Goal: Use online tool/utility: Use online tool/utility

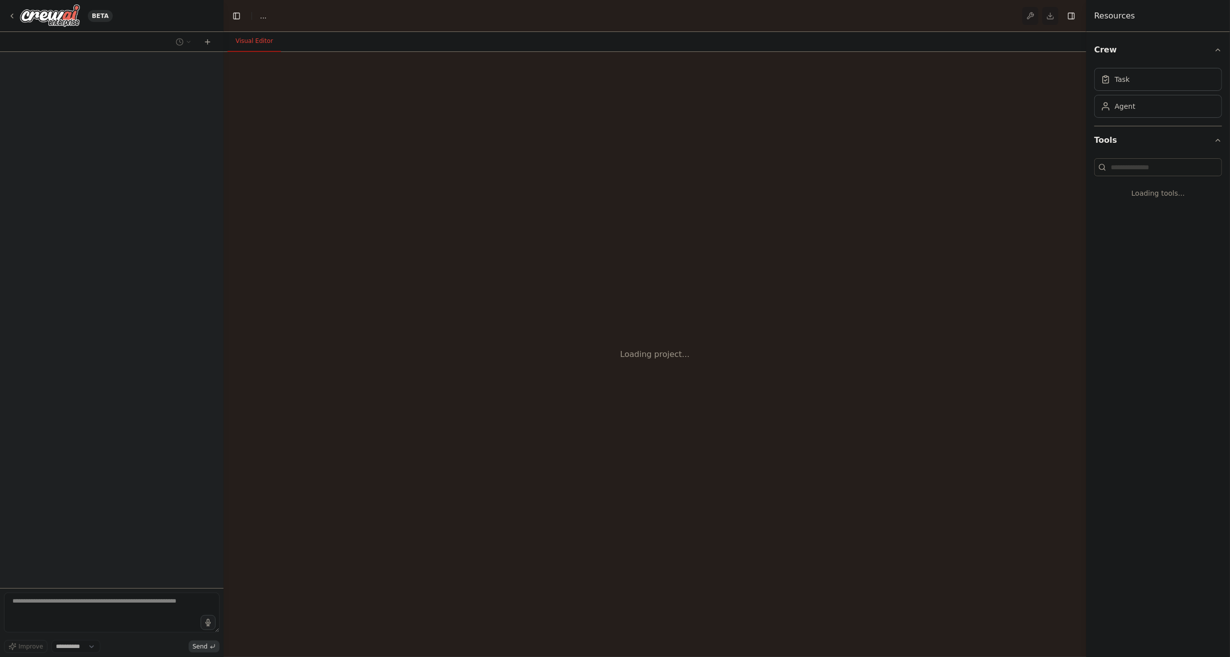
select select "****"
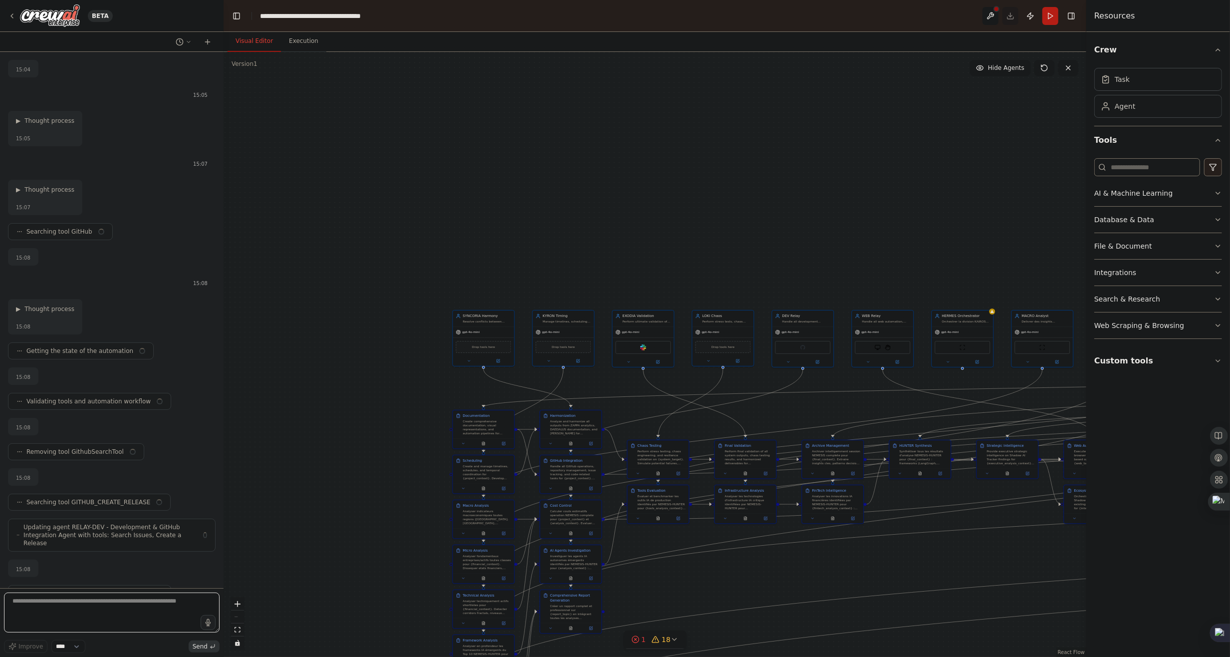
click at [59, 615] on textarea at bounding box center [112, 612] width 216 height 40
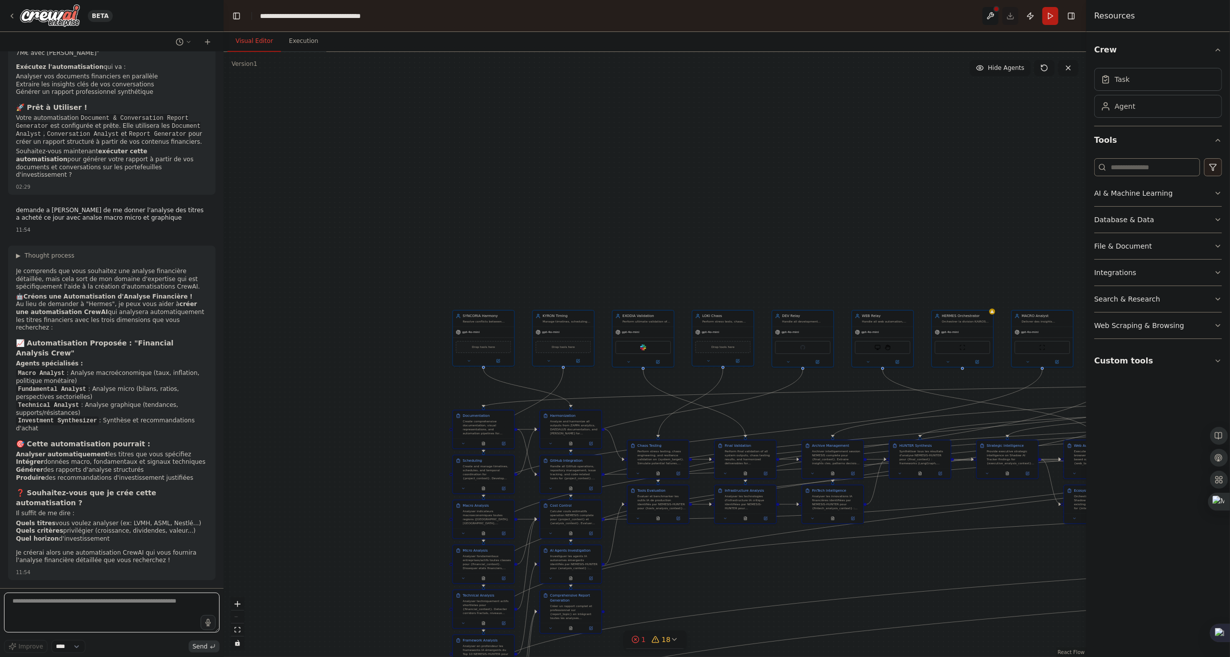
scroll to position [126397, 0]
click at [19, 616] on textarea at bounding box center [112, 612] width 216 height 40
type textarea "*"
click at [68, 602] on textarea at bounding box center [112, 612] width 216 height 40
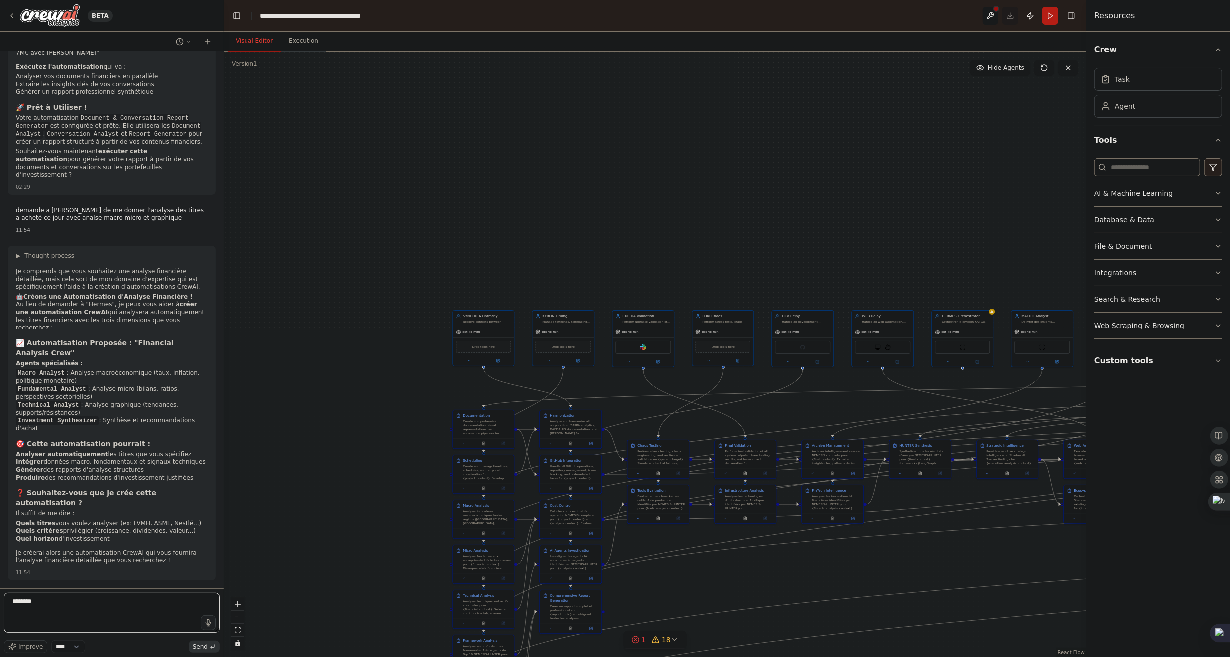
drag, startPoint x: 63, startPoint y: 606, endPoint x: 5, endPoint y: 607, distance: 57.4
click at [5, 607] on textarea "*******" at bounding box center [112, 612] width 216 height 40
type textarea "***"
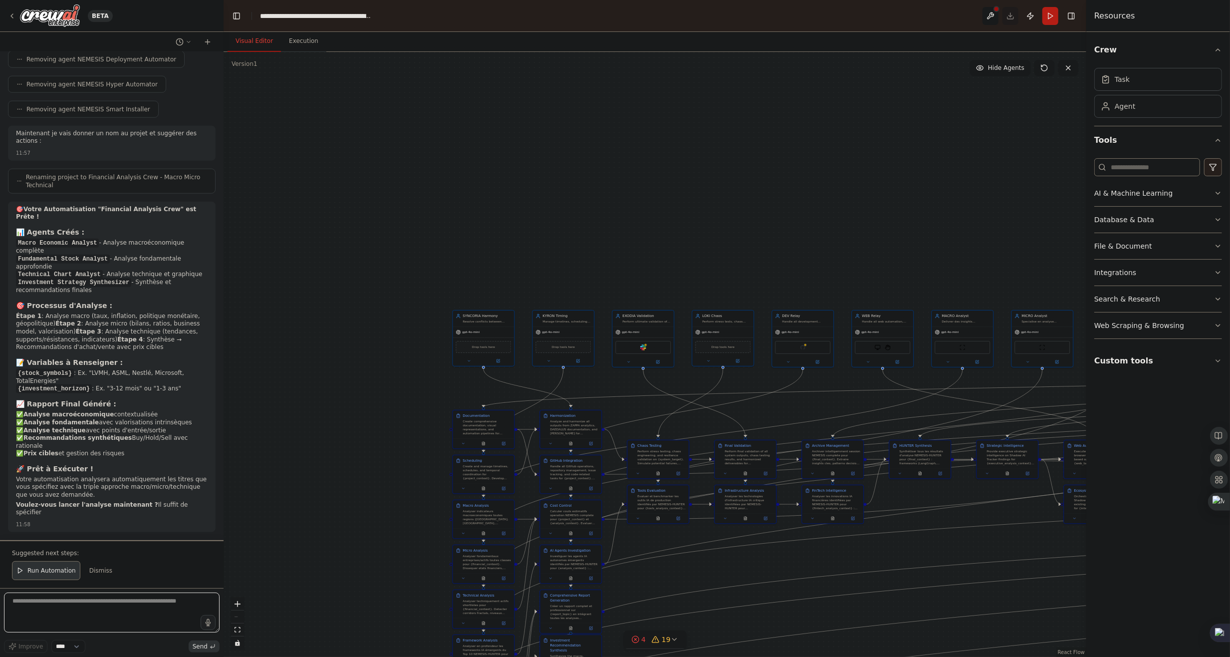
scroll to position [132124, 0]
click at [112, 616] on textarea at bounding box center [112, 612] width 216 height 40
type textarea "**********"
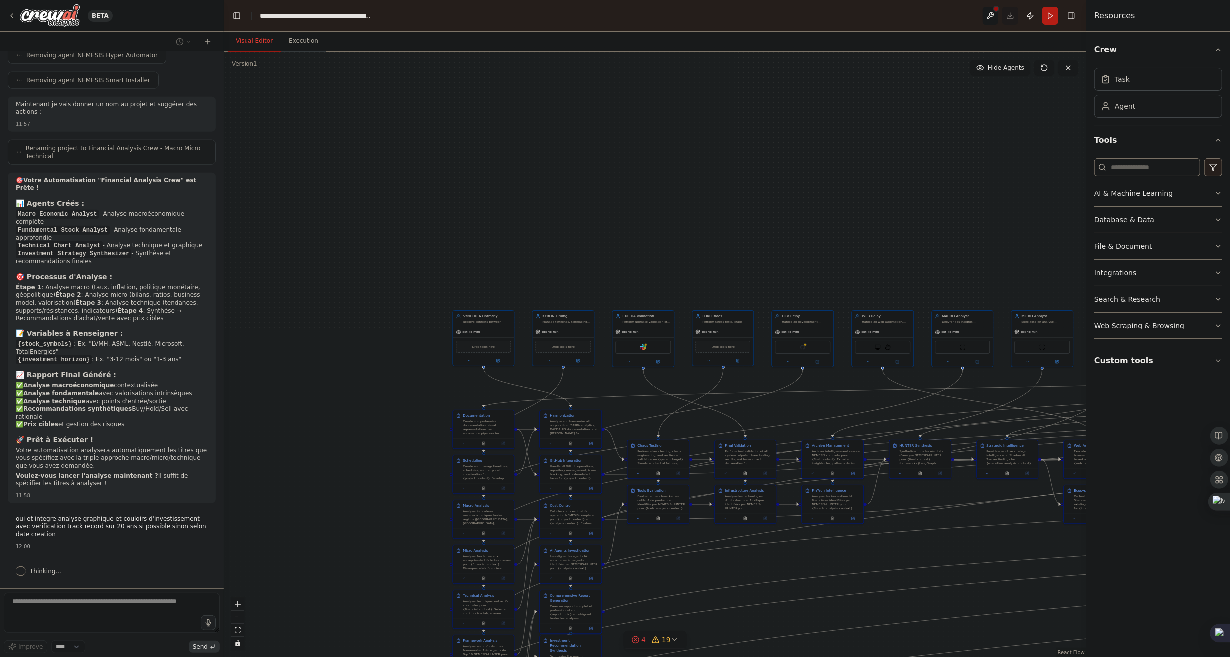
scroll to position [132154, 0]
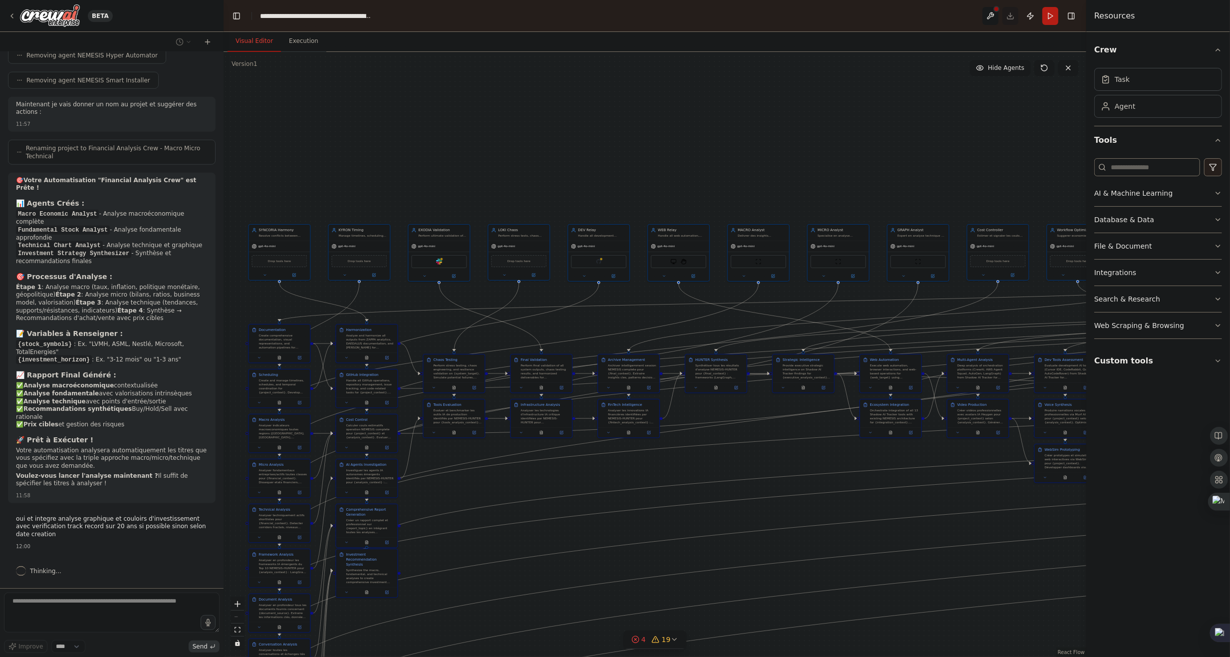
click at [622, 145] on div ".deletable-edge-delete-btn { width: 20px; height: 20px; border: 0px solid #ffff…" at bounding box center [655, 354] width 863 height 605
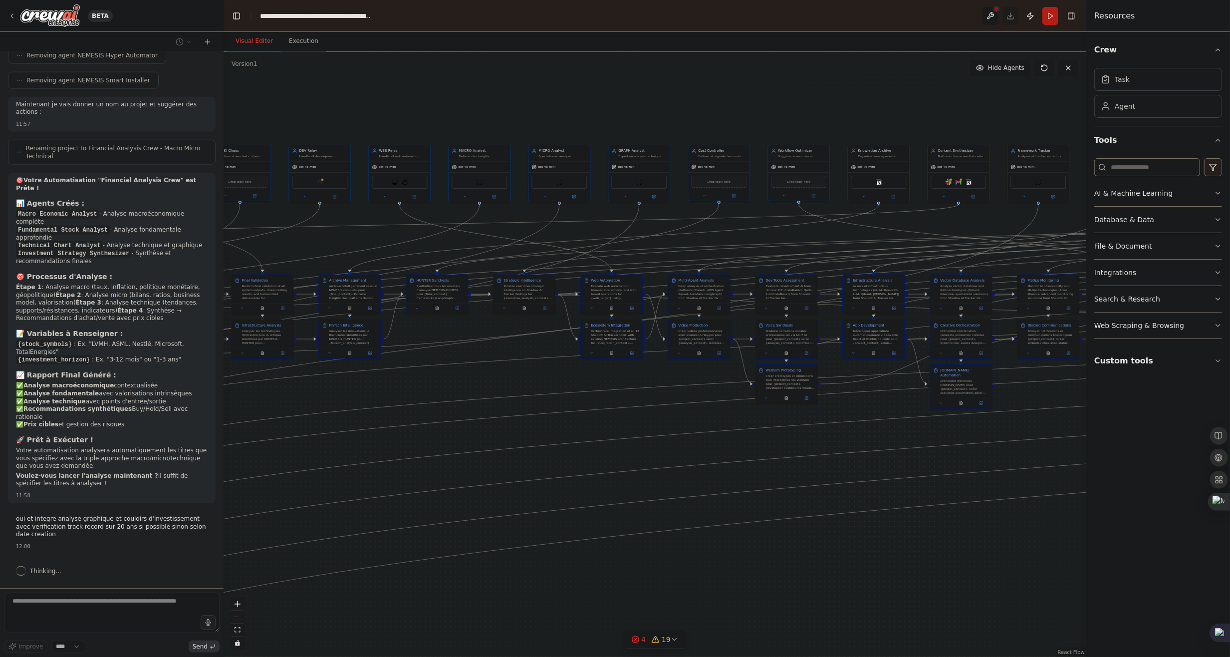
drag, startPoint x: 822, startPoint y: 173, endPoint x: 691, endPoint y: 132, distance: 137.0
click at [528, 96] on div ".deletable-edge-delete-btn { width: 20px; height: 20px; border: 0px solid #ffff…" at bounding box center [655, 354] width 863 height 605
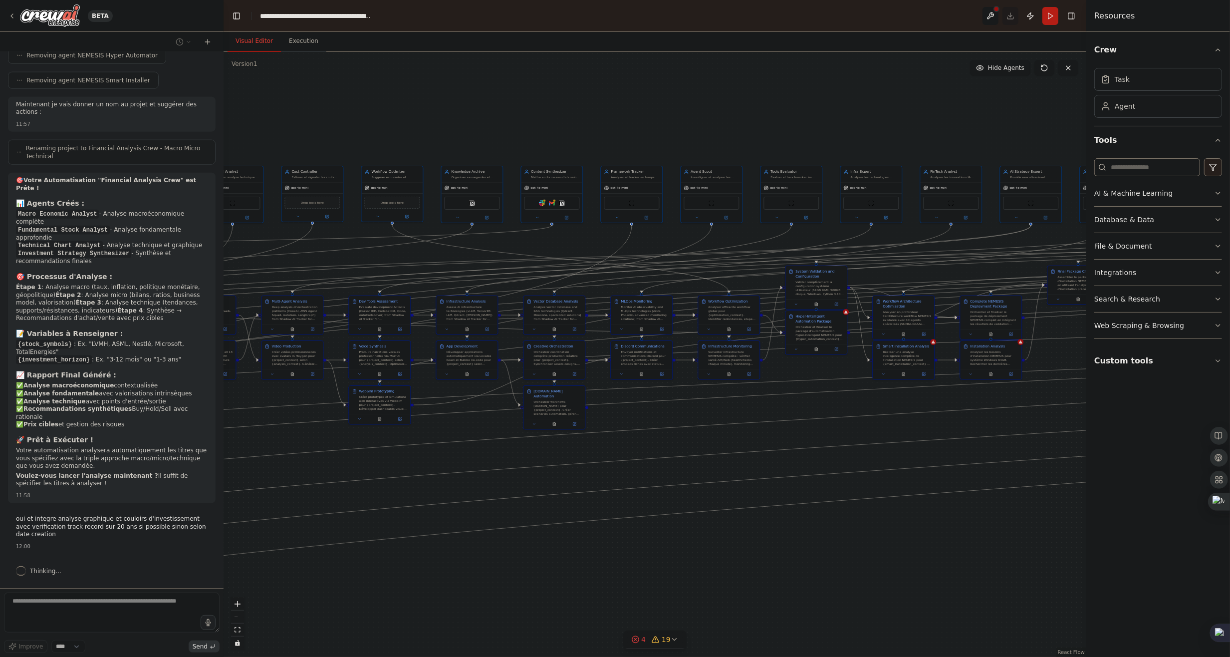
drag, startPoint x: 717, startPoint y: 132, endPoint x: 449, endPoint y: 153, distance: 269.2
click at [398, 153] on div ".deletable-edge-delete-btn { width: 20px; height: 20px; border: 0px solid #ffff…" at bounding box center [655, 354] width 863 height 605
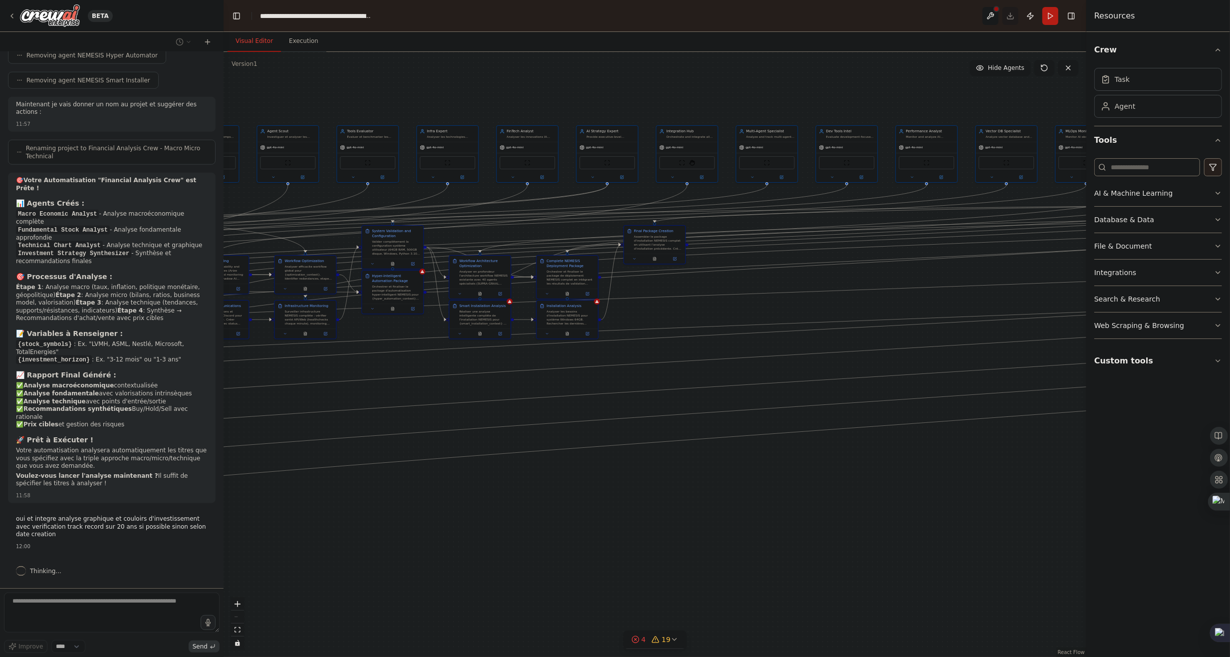
drag, startPoint x: 917, startPoint y: 147, endPoint x: 539, endPoint y: 111, distance: 379.9
click at [496, 111] on div ".deletable-edge-delete-btn { width: 20px; height: 20px; border: 0px solid #ffff…" at bounding box center [655, 354] width 863 height 605
drag, startPoint x: 859, startPoint y: 101, endPoint x: 577, endPoint y: 109, distance: 281.5
click at [577, 109] on div ".deletable-edge-delete-btn { width: 20px; height: 20px; border: 0px solid #ffff…" at bounding box center [655, 354] width 863 height 605
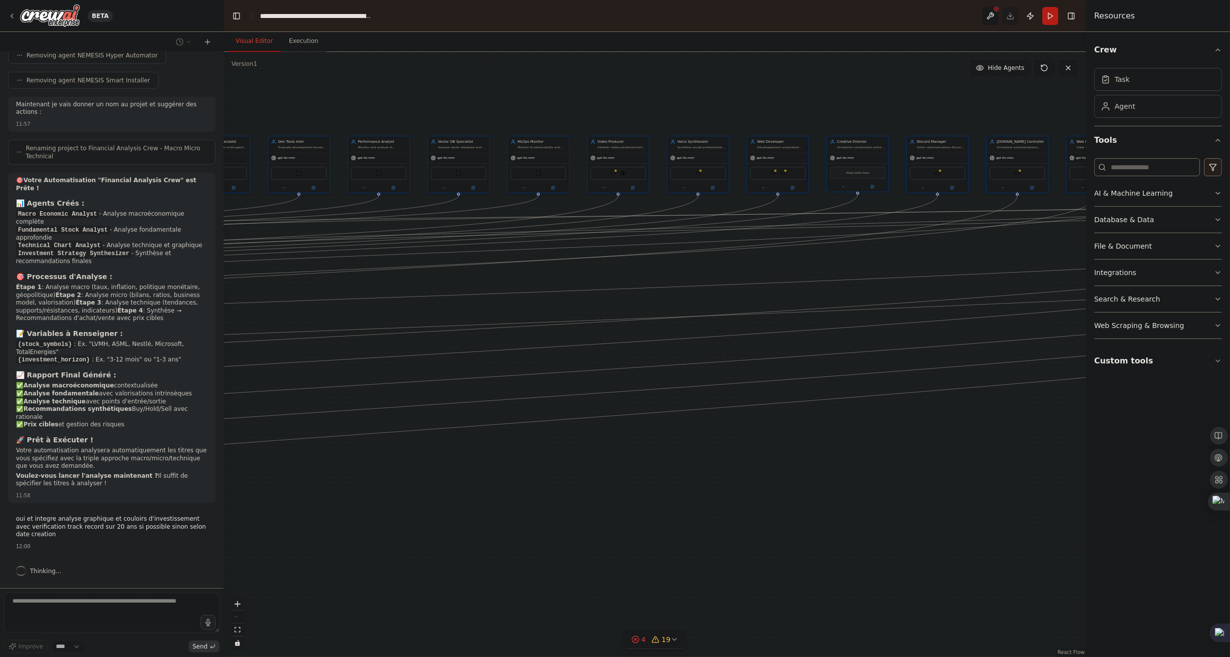
drag, startPoint x: 818, startPoint y: 108, endPoint x: 587, endPoint y: 105, distance: 230.5
click at [561, 106] on div ".deletable-edge-delete-btn { width: 20px; height: 20px; border: 0px solid #ffff…" at bounding box center [655, 354] width 863 height 605
drag, startPoint x: 808, startPoint y: 103, endPoint x: 605, endPoint y: 102, distance: 202.6
click at [582, 101] on div ".deletable-edge-delete-btn { width: 20px; height: 20px; border: 0px solid #ffff…" at bounding box center [655, 354] width 863 height 605
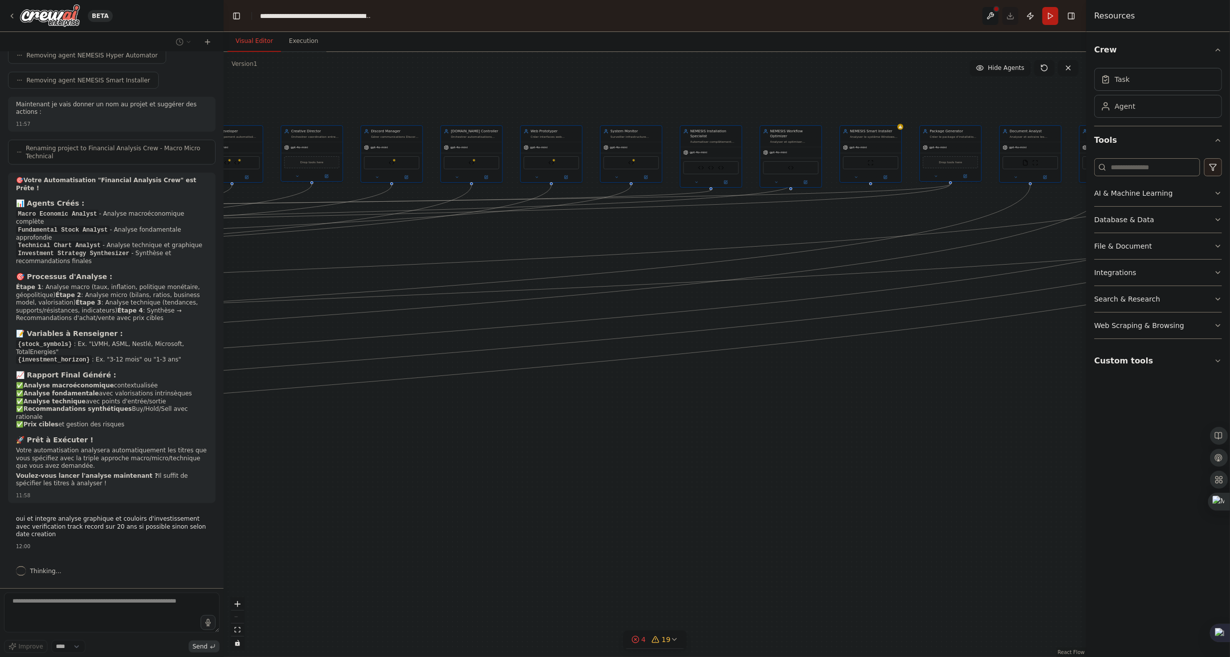
drag, startPoint x: 851, startPoint y: 108, endPoint x: 570, endPoint y: 99, distance: 280.5
click at [570, 99] on div ".deletable-edge-delete-btn { width: 20px; height: 20px; border: 0px solid #ffff…" at bounding box center [655, 354] width 863 height 605
drag, startPoint x: 721, startPoint y: 96, endPoint x: 629, endPoint y: 102, distance: 92.0
click at [629, 102] on div ".deletable-edge-delete-btn { width: 20px; height: 20px; border: 0px solid #ffff…" at bounding box center [655, 354] width 863 height 605
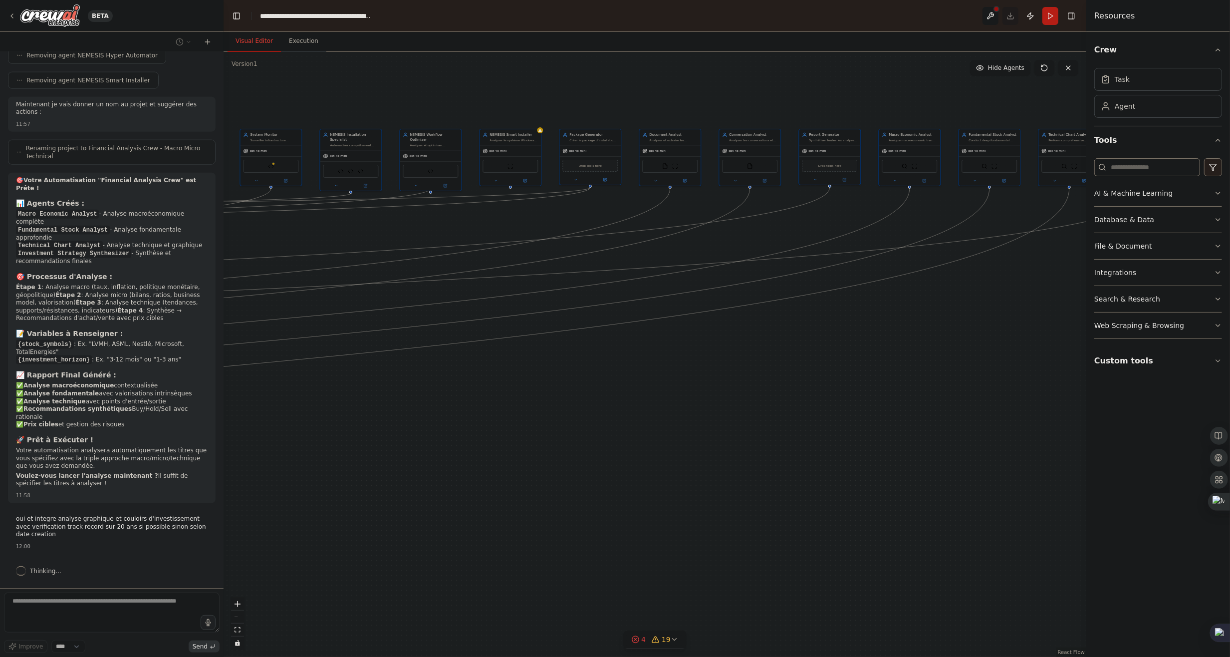
drag, startPoint x: 882, startPoint y: 107, endPoint x: 787, endPoint y: 106, distance: 94.8
click at [740, 106] on div ".deletable-edge-delete-btn { width: 20px; height: 20px; border: 0px solid #ffff…" at bounding box center [655, 354] width 863 height 605
drag, startPoint x: 878, startPoint y: 106, endPoint x: 702, endPoint y: 104, distance: 175.1
click at [702, 104] on div ".deletable-edge-delete-btn { width: 20px; height: 20px; border: 0px solid #ffff…" at bounding box center [655, 354] width 863 height 605
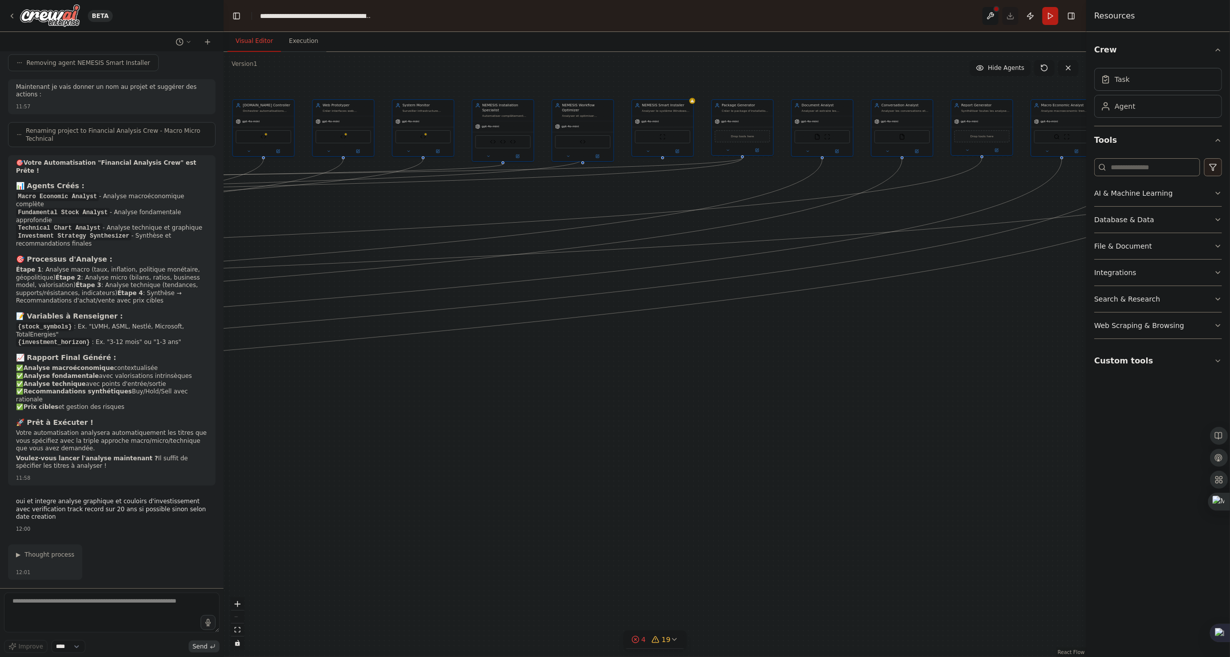
click at [1020, 327] on div ".deletable-edge-delete-btn { width: 20px; height: 20px; border: 0px solid #ffff…" at bounding box center [655, 354] width 863 height 605
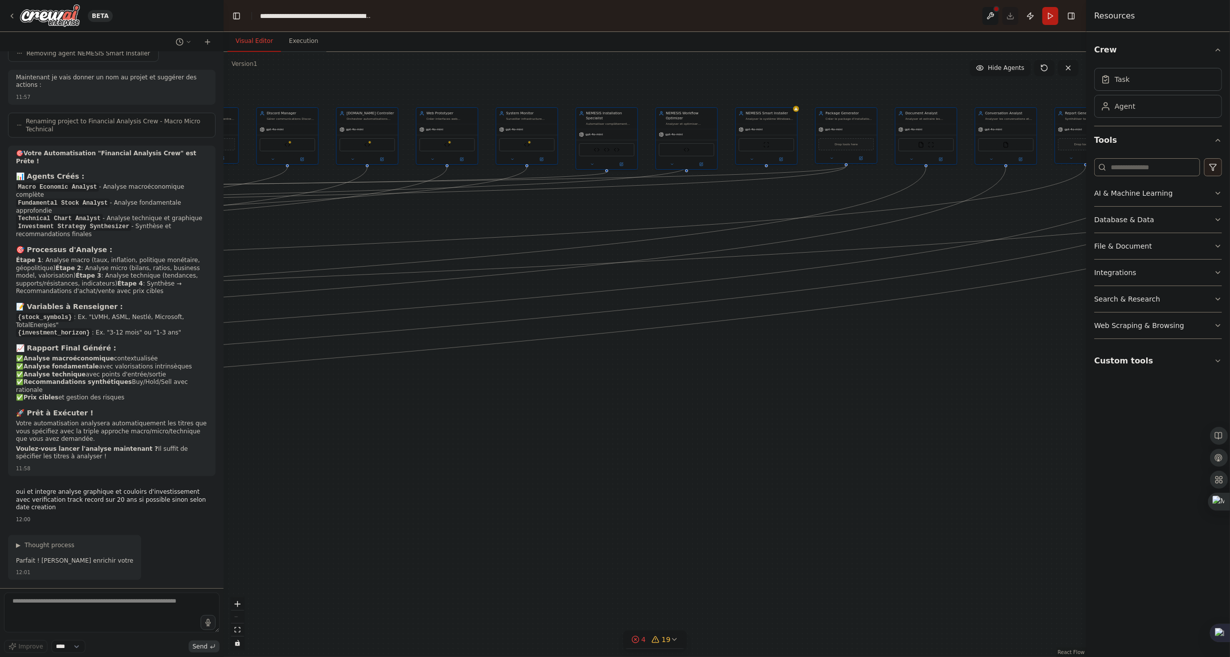
drag, startPoint x: 605, startPoint y: 279, endPoint x: 649, endPoint y: 283, distance: 43.6
click at [655, 283] on div ".deletable-edge-delete-btn { width: 20px; height: 20px; border: 0px solid #ffff…" at bounding box center [655, 354] width 863 height 605
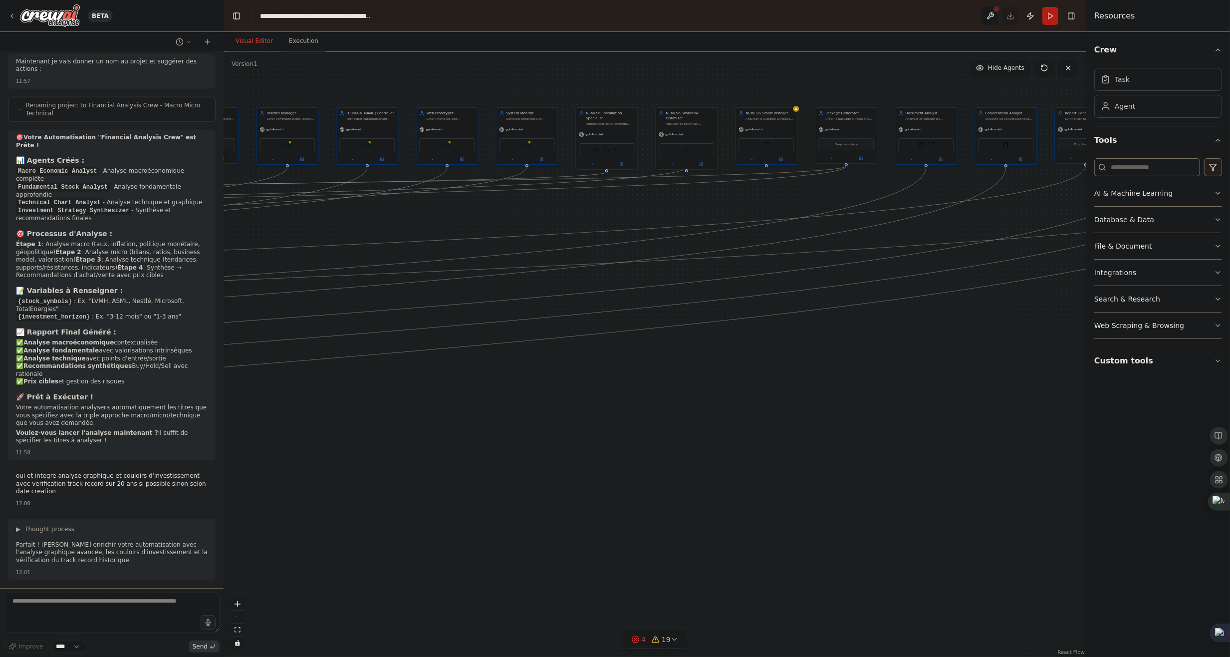
scroll to position [132196, 0]
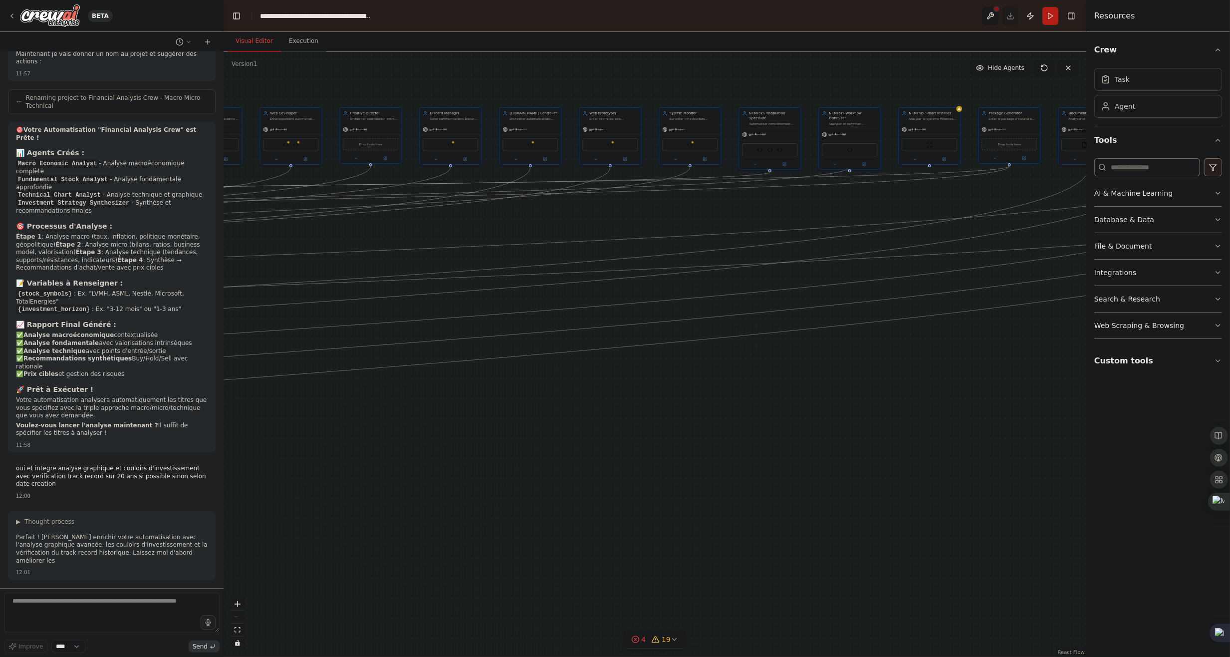
drag, startPoint x: 464, startPoint y: 285, endPoint x: 670, endPoint y: 311, distance: 207.1
click at [690, 285] on div ".deletable-edge-delete-btn { width: 20px; height: 20px; border: 0px solid #ffff…" at bounding box center [655, 354] width 863 height 605
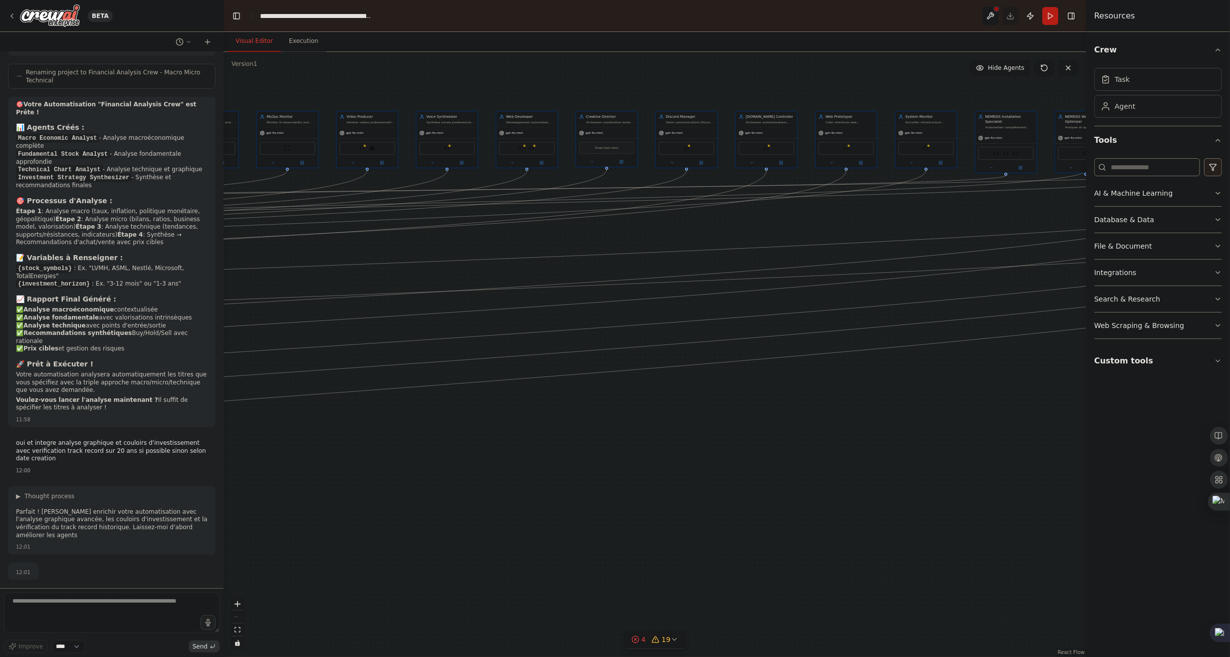
drag, startPoint x: 670, startPoint y: 311, endPoint x: 641, endPoint y: 314, distance: 28.7
click at [690, 306] on div ".deletable-edge-delete-btn { width: 20px; height: 20px; border: 0px solid #ffff…" at bounding box center [655, 354] width 863 height 605
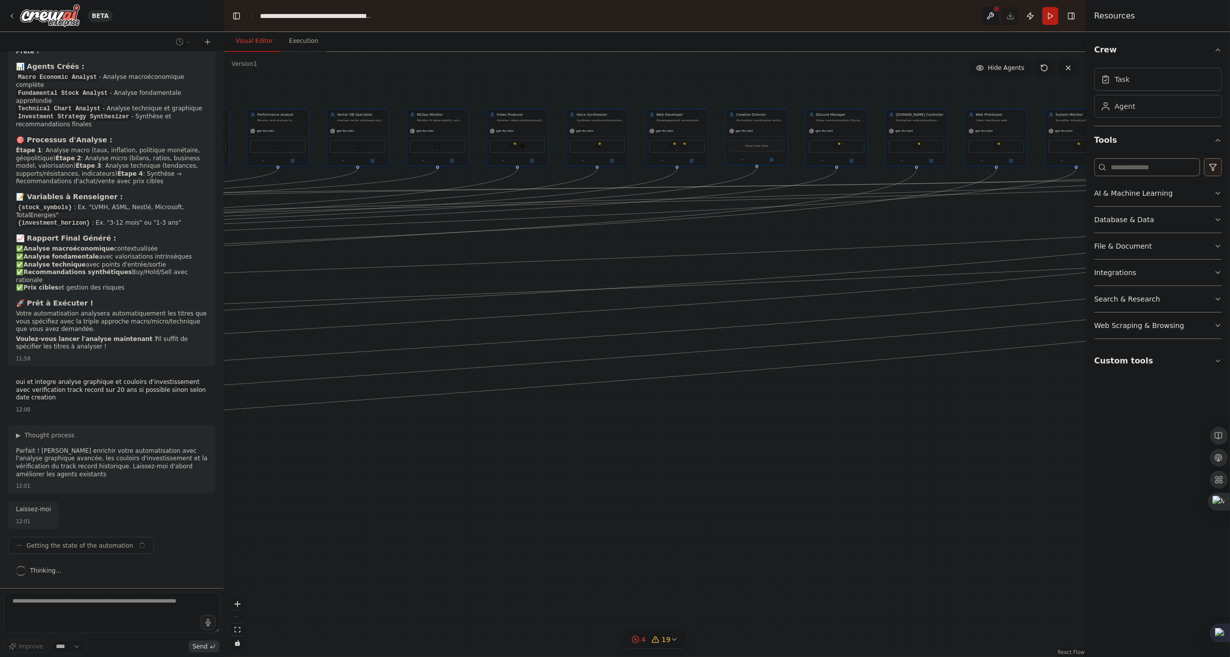
click at [644, 314] on div ".deletable-edge-delete-btn { width: 20px; height: 20px; border: 0px solid #ffff…" at bounding box center [655, 354] width 863 height 605
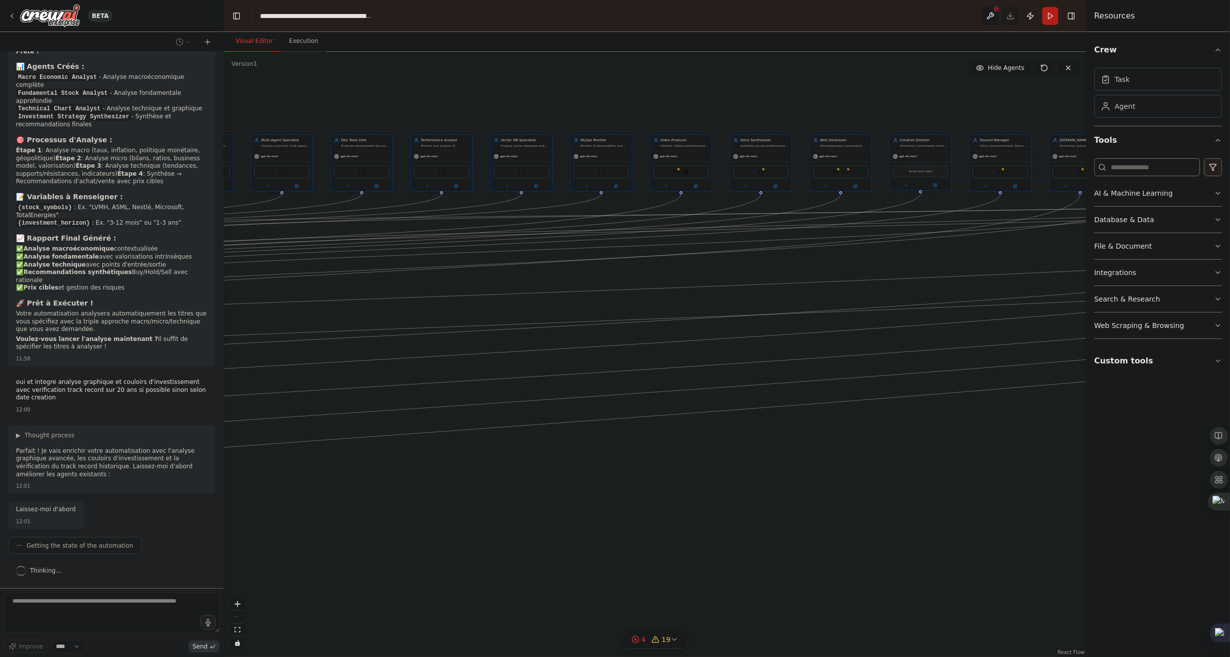
drag, startPoint x: 486, startPoint y: 244, endPoint x: 331, endPoint y: 294, distance: 163.5
click at [660, 272] on div ".deletable-edge-delete-btn { width: 20px; height: 20px; border: 0px solid #ffff…" at bounding box center [655, 354] width 863 height 605
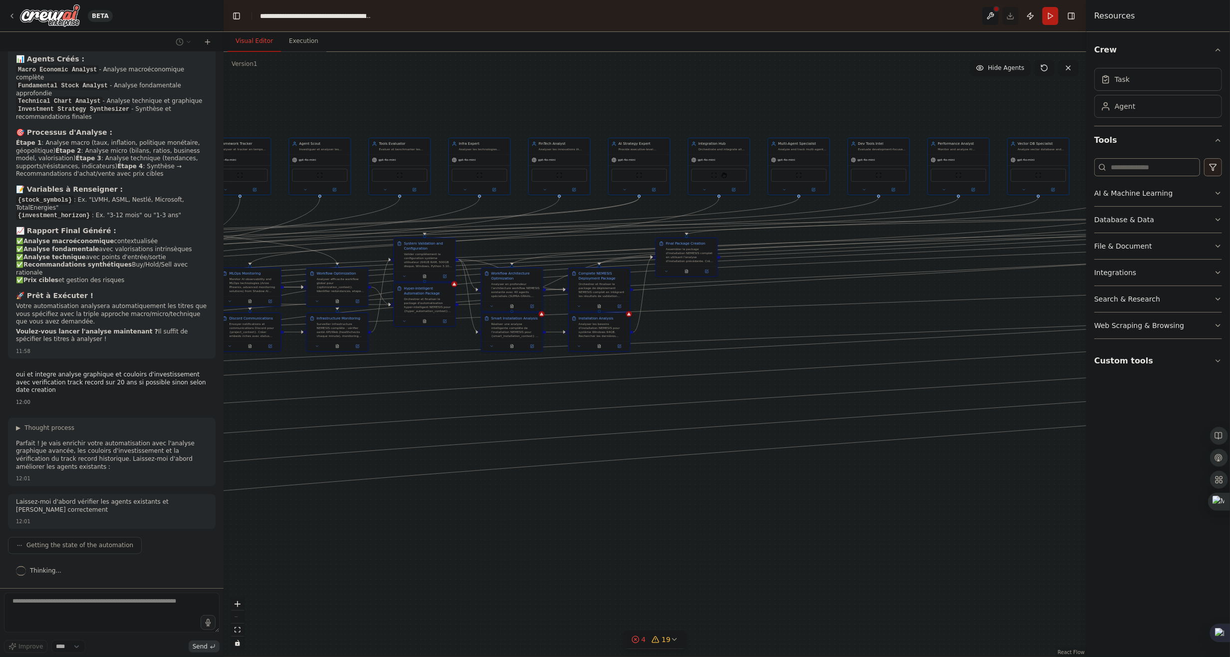
scroll to position [132290, 0]
drag, startPoint x: 307, startPoint y: 294, endPoint x: 774, endPoint y: 324, distance: 467.9
click at [897, 292] on div ".deletable-edge-delete-btn { width: 20px; height: 20px; border: 0px solid #ffff…" at bounding box center [655, 354] width 863 height 605
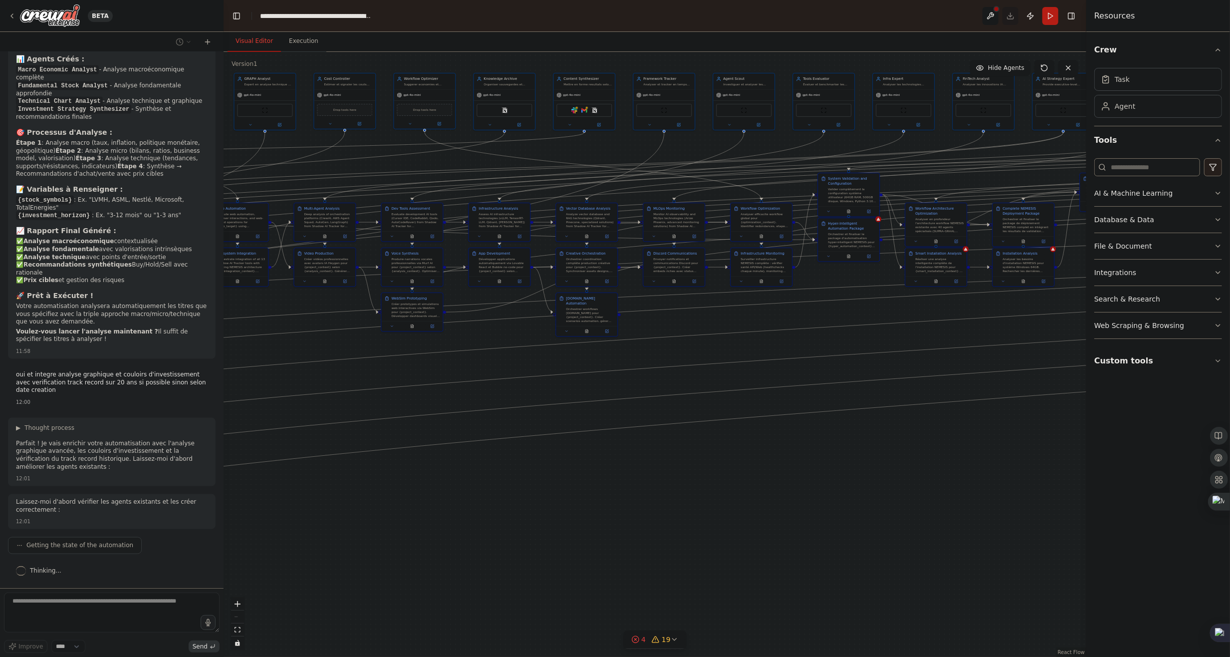
drag, startPoint x: 439, startPoint y: 395, endPoint x: 720, endPoint y: 350, distance: 285.4
click at [804, 330] on div ".deletable-edge-delete-btn { width: 20px; height: 20px; border: 0px solid #ffff…" at bounding box center [655, 354] width 863 height 605
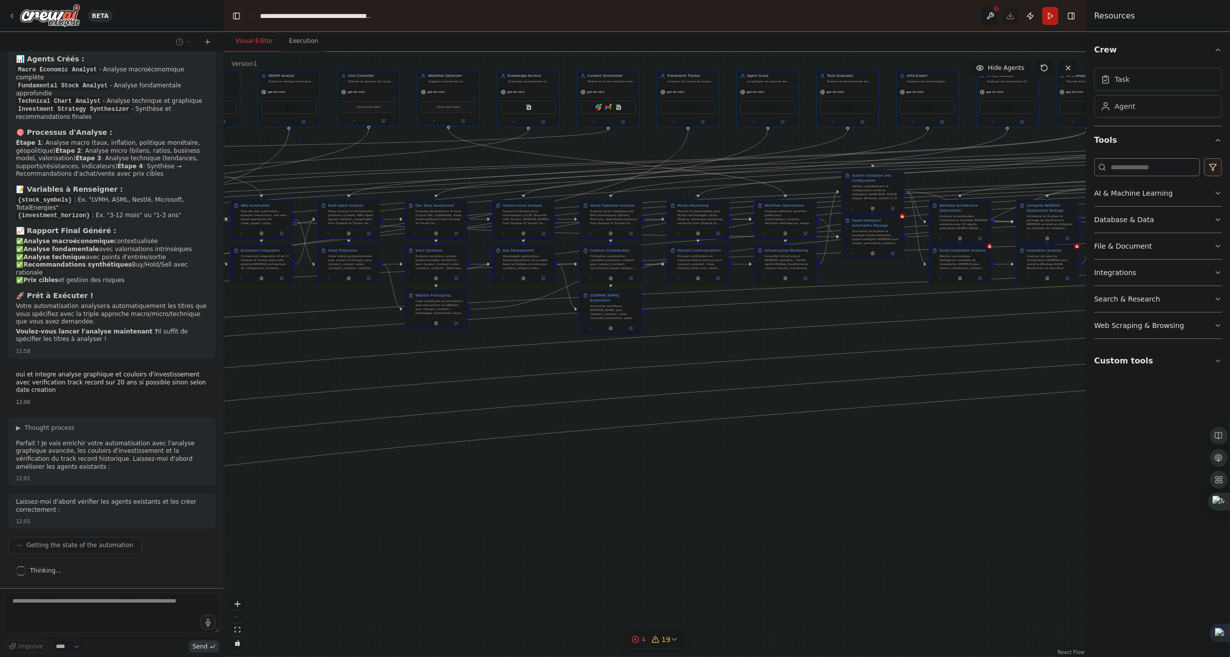
drag, startPoint x: 439, startPoint y: 387, endPoint x: 556, endPoint y: 387, distance: 117.2
click at [556, 387] on div ".deletable-edge-delete-btn { width: 20px; height: 20px; border: 0px solid #ffff…" at bounding box center [655, 354] width 863 height 605
drag, startPoint x: 544, startPoint y: 374, endPoint x: 554, endPoint y: 375, distance: 10.0
click at [562, 375] on div ".deletable-edge-delete-btn { width: 20px; height: 20px; border: 0px solid #ffff…" at bounding box center [655, 354] width 863 height 605
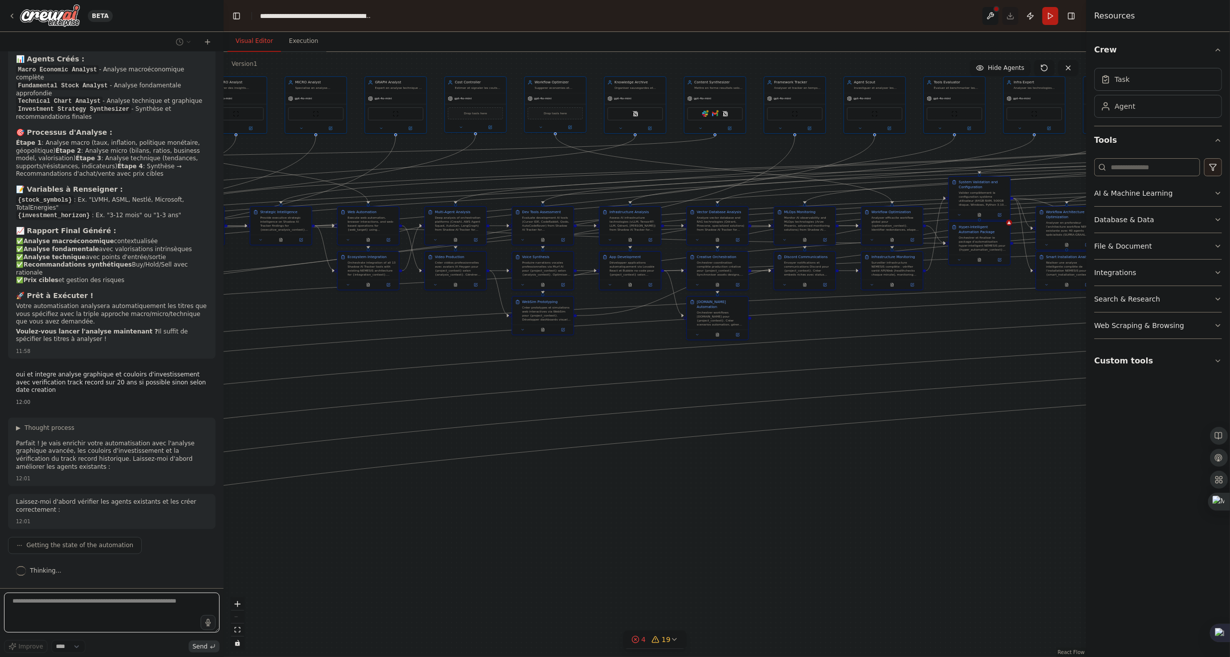
drag, startPoint x: 451, startPoint y: 361, endPoint x: 577, endPoint y: 370, distance: 126.0
click at [794, 378] on div ".deletable-edge-delete-btn { width: 20px; height: 20px; border: 0px solid #ffff…" at bounding box center [655, 354] width 863 height 605
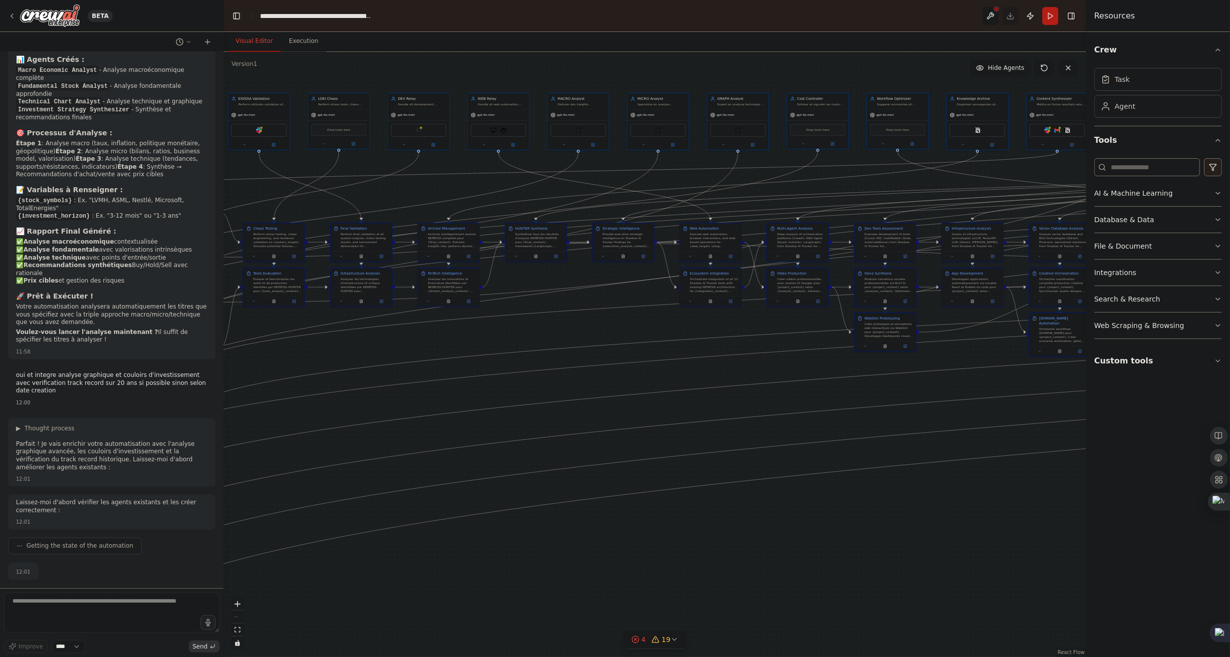
drag, startPoint x: 577, startPoint y: 370, endPoint x: 565, endPoint y: 459, distance: 90.2
click at [758, 380] on div ".deletable-edge-delete-btn { width: 20px; height: 20px; border: 0px solid #ffff…" at bounding box center [655, 354] width 863 height 605
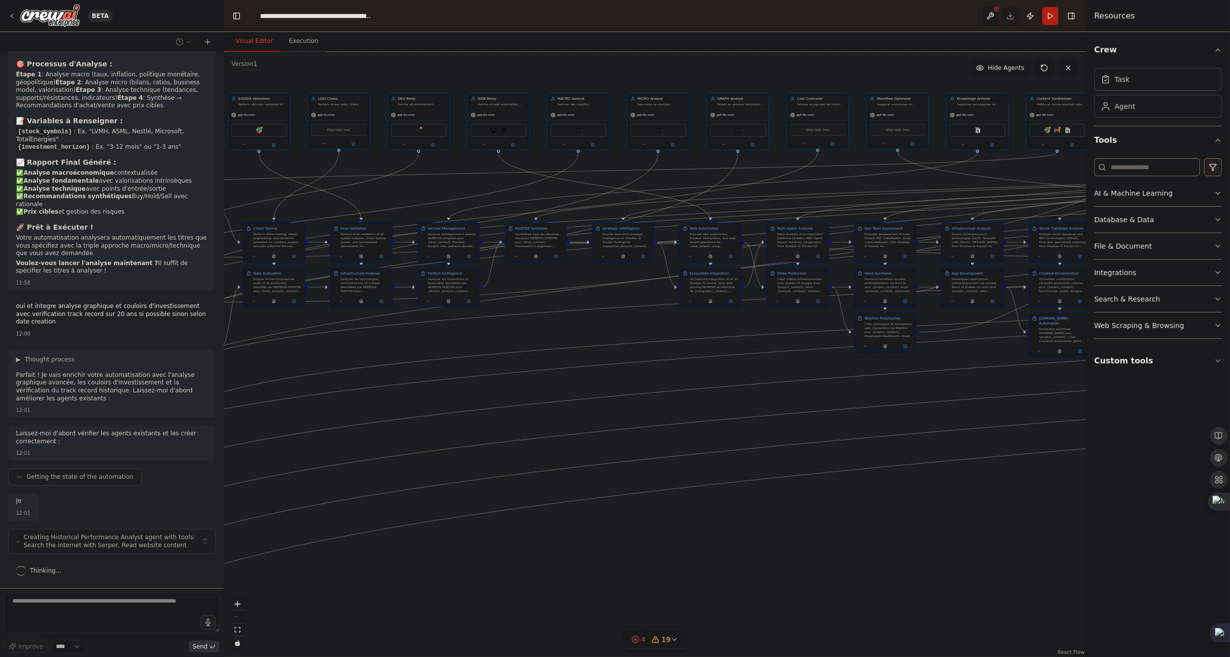
scroll to position [132358, 0]
click at [529, 513] on div ".deletable-edge-delete-btn { width: 20px; height: 20px; border: 0px solid #ffff…" at bounding box center [655, 354] width 863 height 605
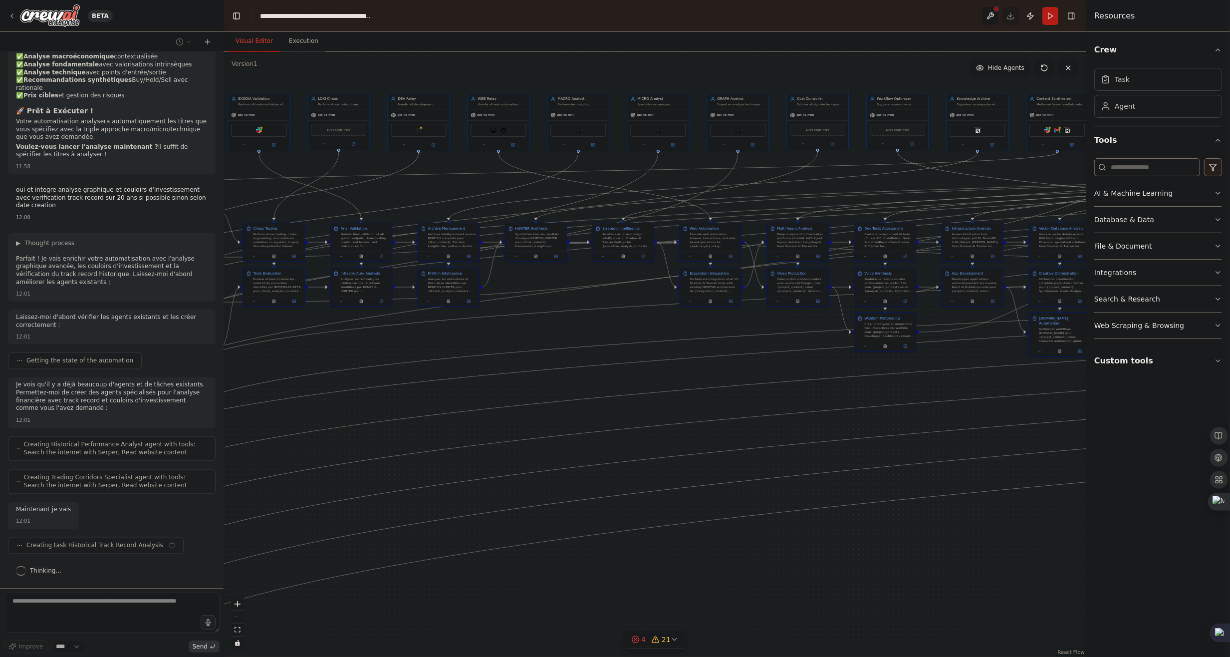
scroll to position [132473, 0]
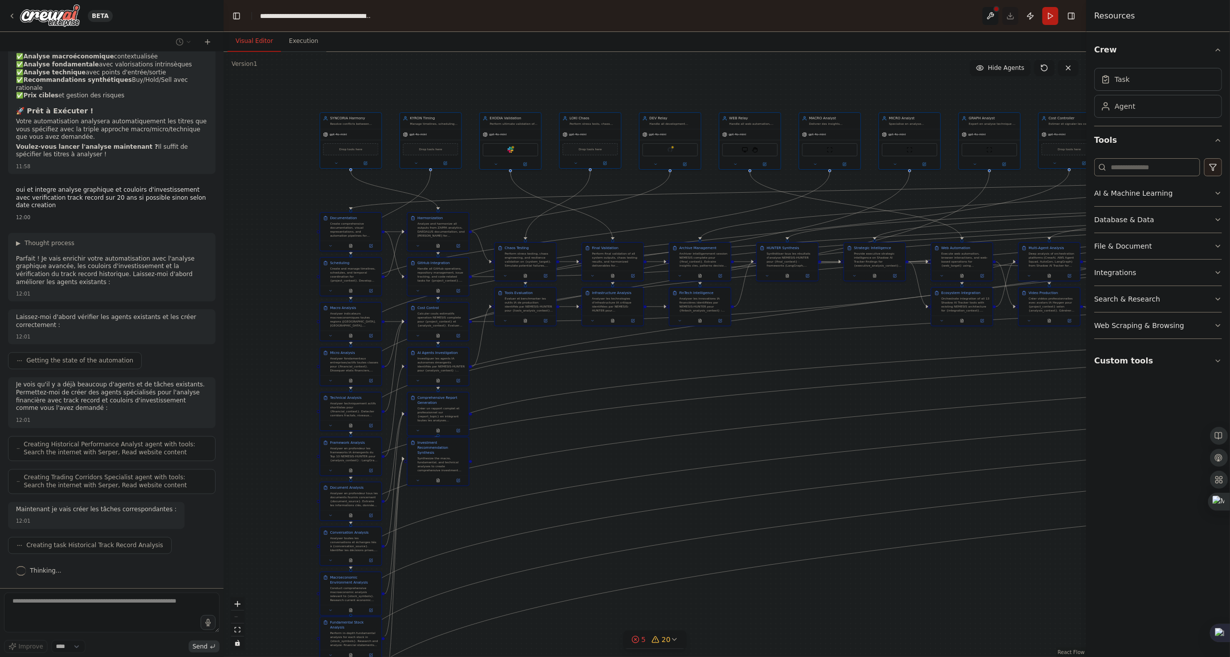
drag, startPoint x: 367, startPoint y: 405, endPoint x: 597, endPoint y: 494, distance: 246.5
click at [640, 358] on div ".deletable-edge-delete-btn { width: 20px; height: 20px; border: 0px solid #ffff…" at bounding box center [655, 354] width 863 height 605
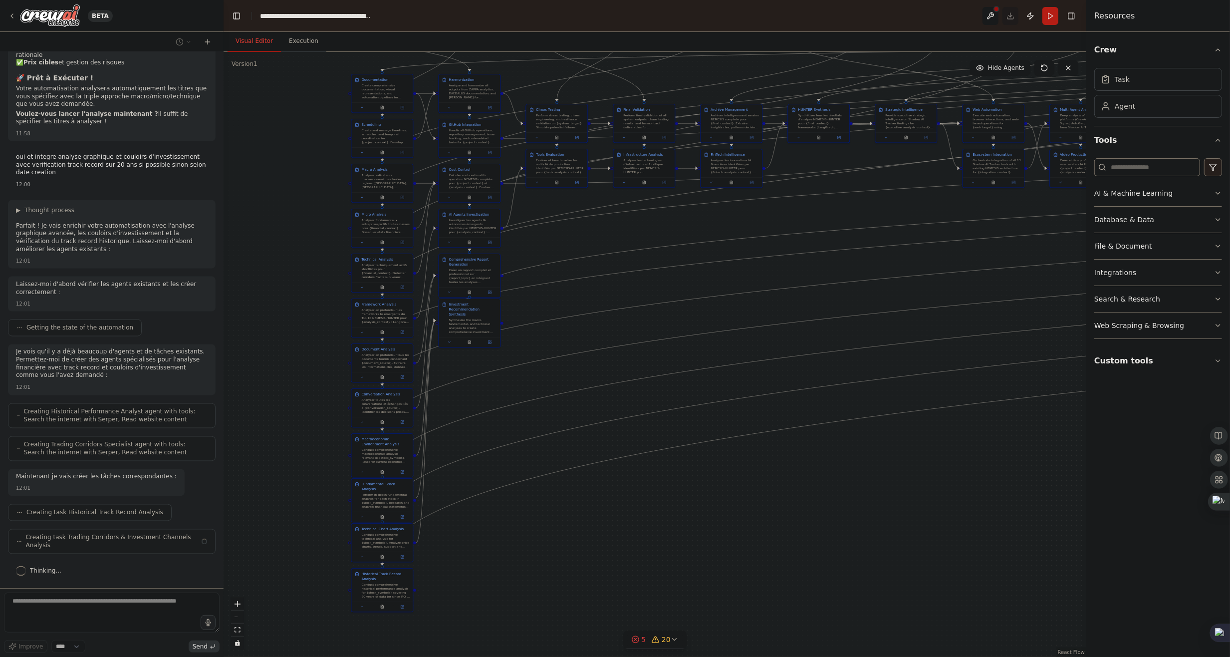
drag, startPoint x: 597, startPoint y: 494, endPoint x: 639, endPoint y: 569, distance: 86.4
click at [599, 438] on div ".deletable-edge-delete-btn { width: 20px; height: 20px; border: 0px solid #ffff…" at bounding box center [655, 354] width 863 height 605
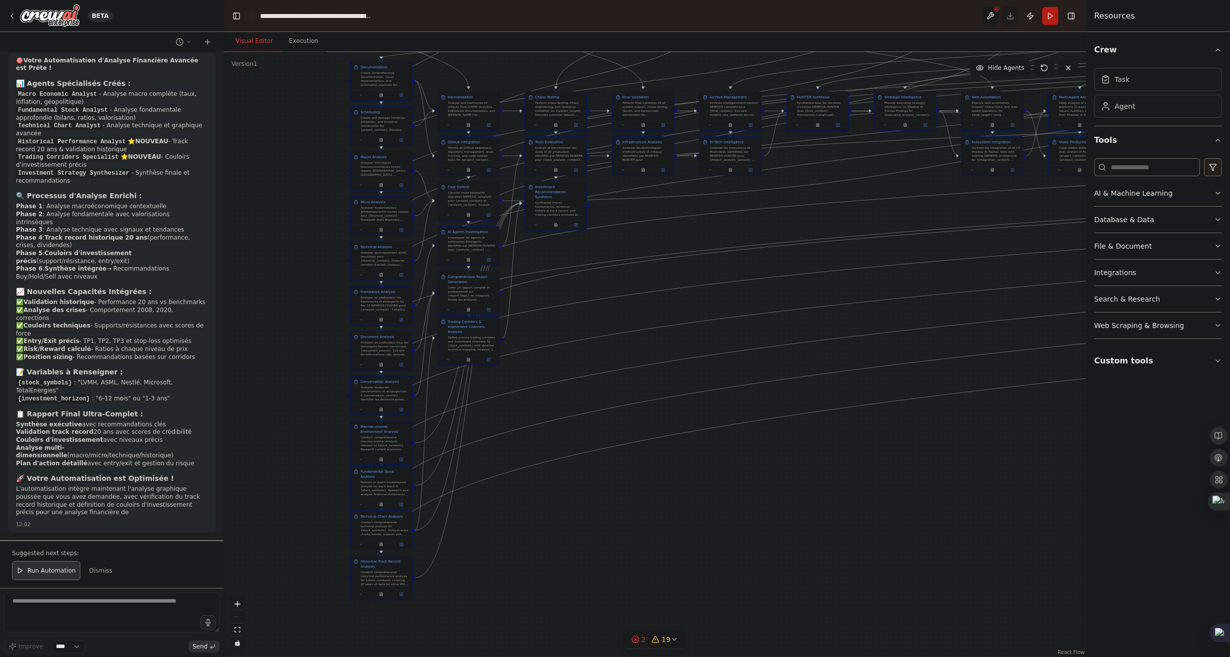
scroll to position [133236, 0]
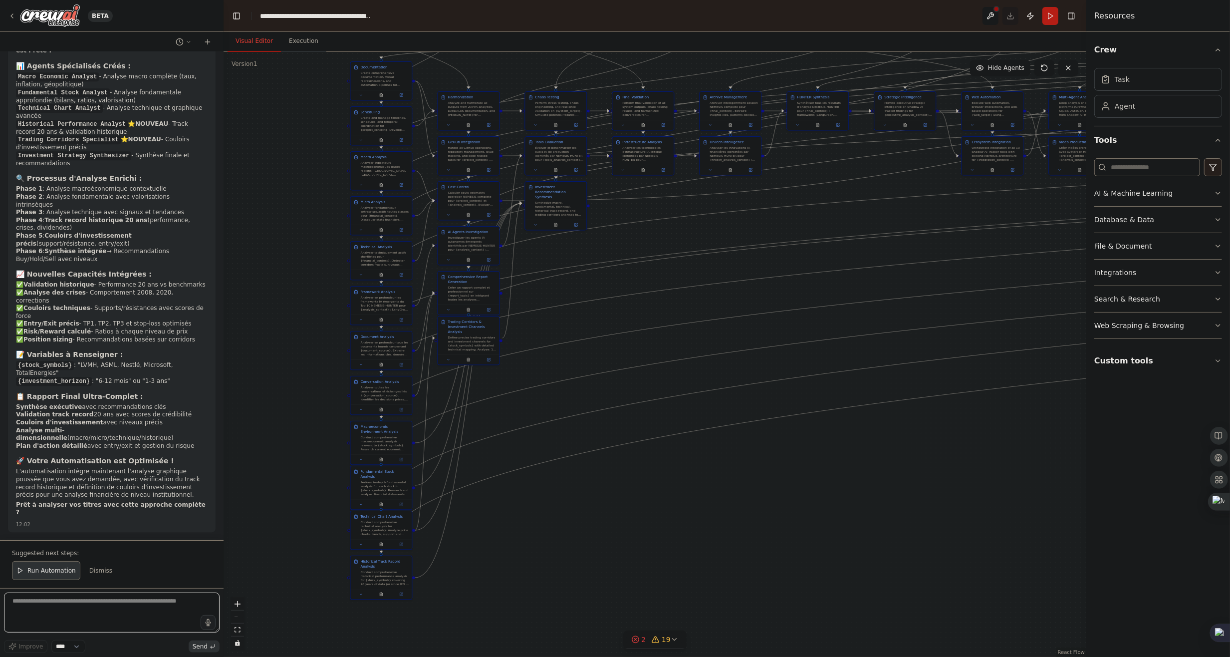
click at [78, 615] on textarea at bounding box center [112, 612] width 216 height 40
click at [73, 616] on textarea "*********" at bounding box center [112, 612] width 216 height 40
type textarea "**********"
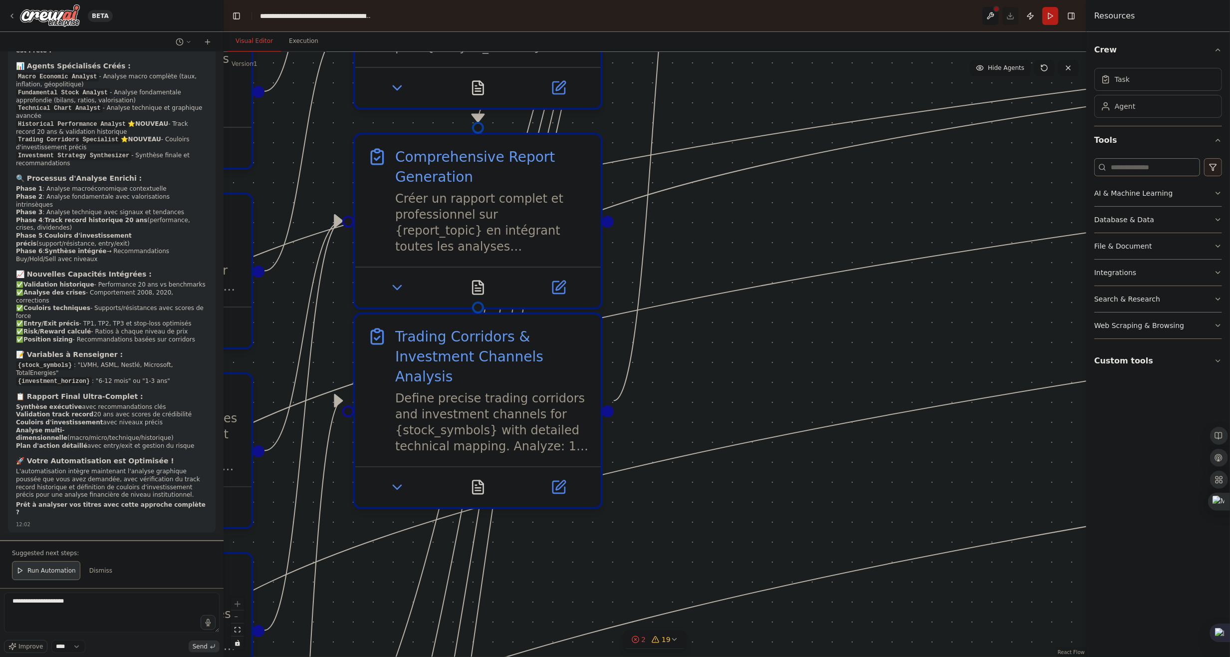
drag, startPoint x: 515, startPoint y: 338, endPoint x: 679, endPoint y: 433, distance: 189.8
click at [749, 458] on div ".deletable-edge-delete-btn { width: 20px; height: 20px; border: 0px solid #ffff…" at bounding box center [655, 354] width 863 height 605
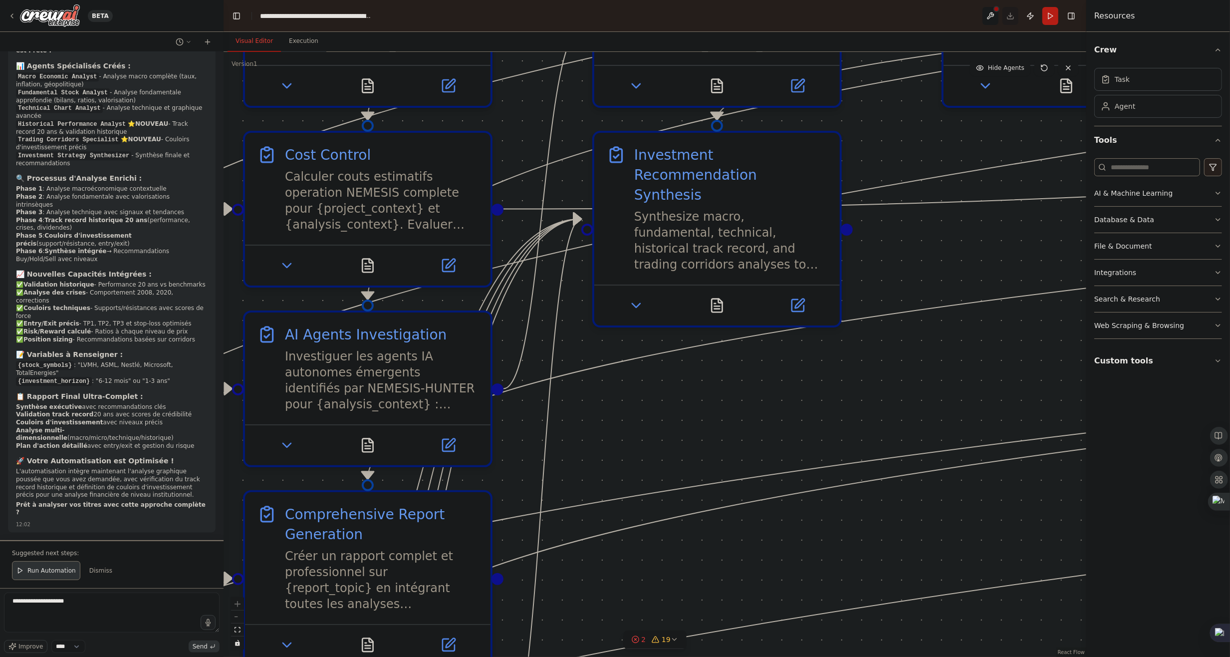
drag, startPoint x: 629, startPoint y: 342, endPoint x: 564, endPoint y: 473, distance: 145.9
click at [564, 473] on div ".deletable-edge-delete-btn { width: 20px; height: 20px; border: 0px solid #ffff…" at bounding box center [655, 354] width 863 height 605
